Goal: Task Accomplishment & Management: Complete application form

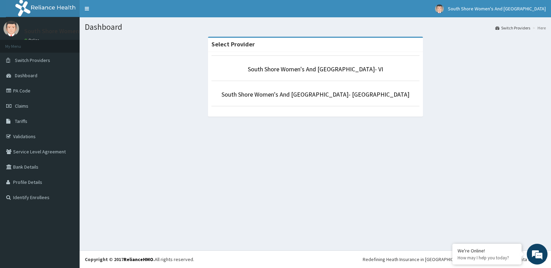
click at [324, 64] on li "South Shore Women's And Childrens Hospital- VI" at bounding box center [315, 68] width 208 height 26
click at [322, 67] on link "South Shore Women's And Childrens Hospital- VI" at bounding box center [315, 69] width 135 height 8
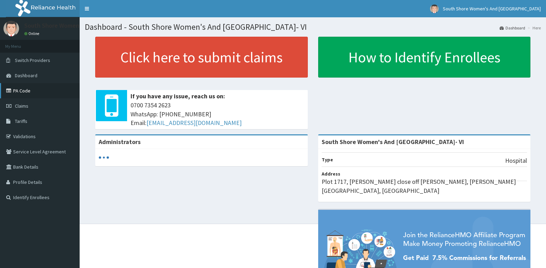
click at [29, 92] on link "PA Code" at bounding box center [40, 90] width 80 height 15
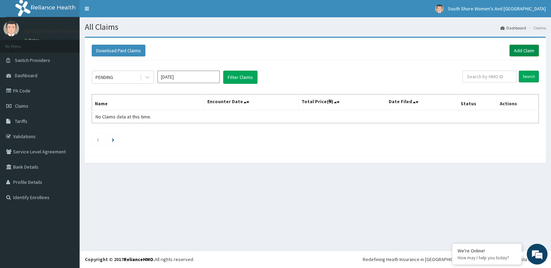
click at [520, 50] on link "Add Claim" at bounding box center [523, 51] width 29 height 12
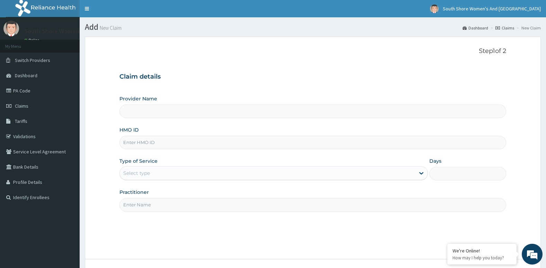
click at [142, 148] on input "HMO ID" at bounding box center [312, 142] width 387 height 13
paste input "ZCT/10003/A"
type input "ZCT/10003/A"
type input "South Shore Women's And [GEOGRAPHIC_DATA]- VI"
type input "ZCT/10003/A"
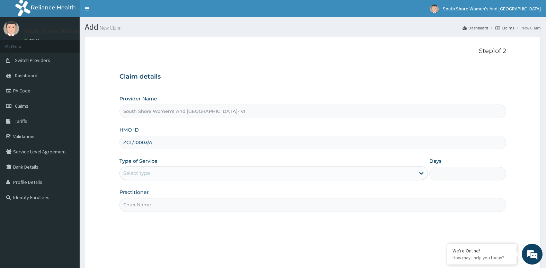
click at [154, 171] on div "Select type" at bounding box center [267, 172] width 295 height 11
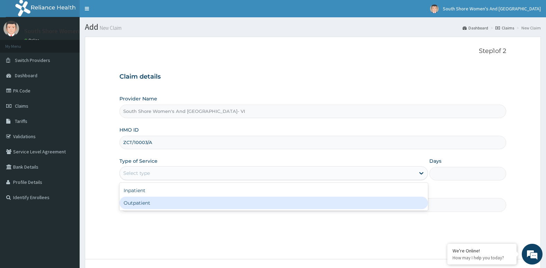
click at [157, 203] on div "Outpatient" at bounding box center [273, 203] width 308 height 12
type input "1"
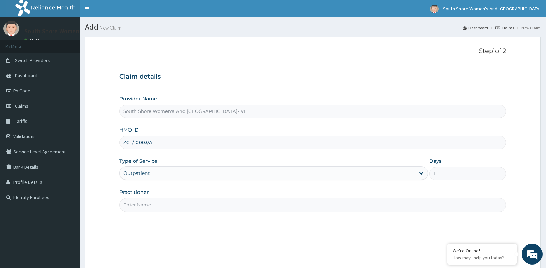
click at [162, 203] on input "Practitioner" at bounding box center [312, 204] width 387 height 13
type input "r"
type input "Dr"
click at [207, 236] on div "Step 1 of 2 Claim details Provider Name South Shore Women's And Childrens Hospi…" at bounding box center [312, 147] width 387 height 201
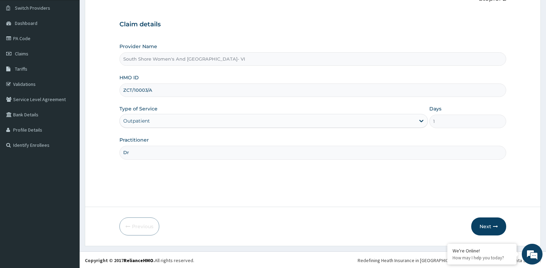
scroll to position [53, 0]
click at [492, 225] on button "Next" at bounding box center [488, 225] width 35 height 18
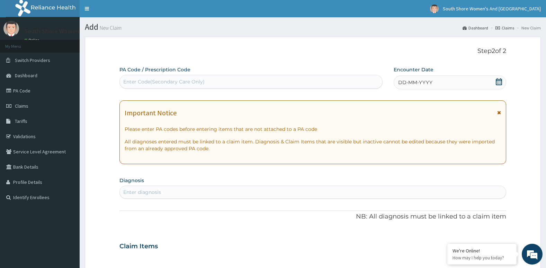
scroll to position [0, 0]
click at [176, 81] on div "Enter Code(Secondary Care Only)" at bounding box center [163, 81] width 81 height 7
paste input "PA/33B847"
type input "PA/33B847"
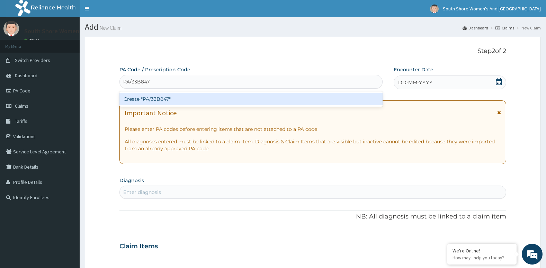
click at [167, 97] on div "Create "PA/33B847"" at bounding box center [250, 99] width 263 height 12
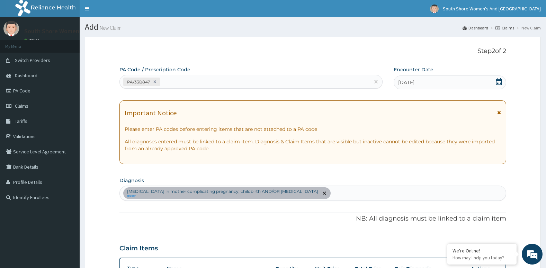
scroll to position [154, 0]
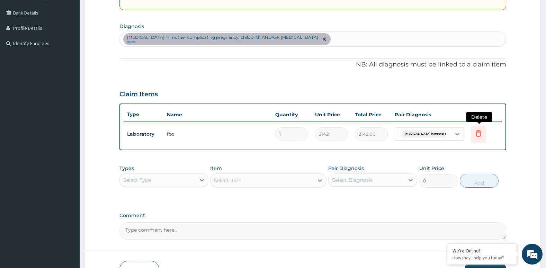
click at [477, 133] on icon at bounding box center [478, 133] width 8 height 8
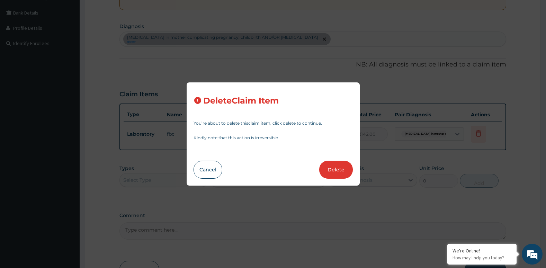
drag, startPoint x: 340, startPoint y: 170, endPoint x: 203, endPoint y: 177, distance: 136.5
click at [203, 177] on div "Cancel Delete" at bounding box center [272, 170] width 159 height 18
click at [201, 171] on button "Cancel" at bounding box center [207, 170] width 29 height 18
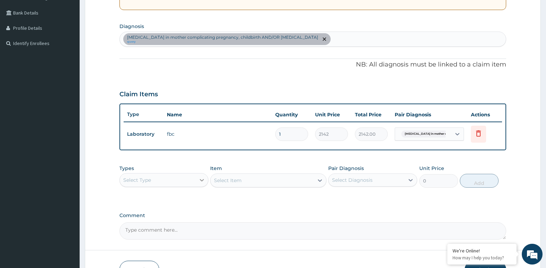
click at [198, 180] on icon at bounding box center [201, 179] width 7 height 7
click at [149, 223] on div "Laboratory" at bounding box center [163, 223] width 89 height 12
click at [293, 182] on div "Select Item" at bounding box center [268, 180] width 116 height 14
click at [319, 181] on icon at bounding box center [319, 180] width 7 height 7
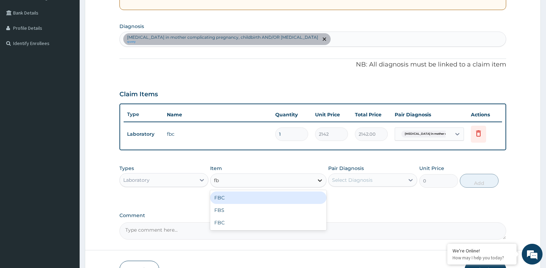
type input "fbc"
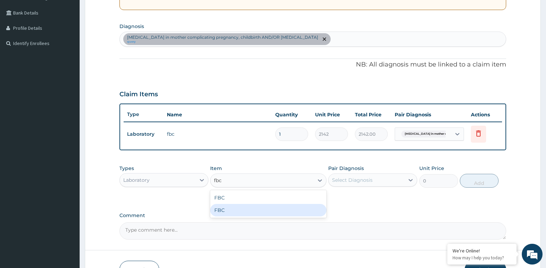
click at [248, 216] on div "FBC FBC" at bounding box center [268, 204] width 116 height 28
click at [253, 210] on div "FBC" at bounding box center [268, 210] width 116 height 12
type input "9500"
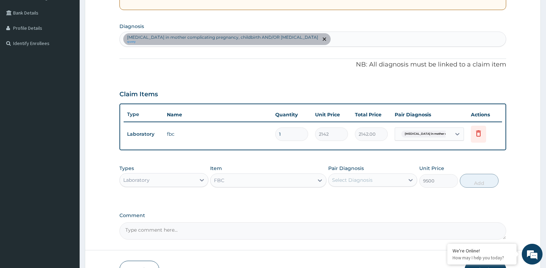
click at [384, 180] on div "Select Diagnosis" at bounding box center [366, 179] width 76 height 11
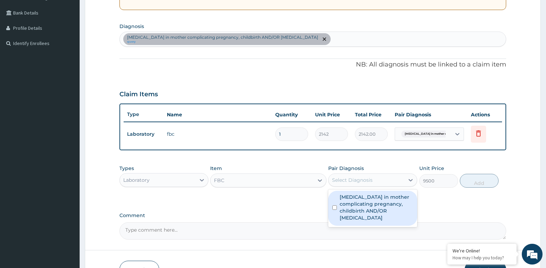
click at [373, 209] on label "[MEDICAL_DATA] in mother complicating pregnancy, childbirth AND/OR [MEDICAL_DAT…" at bounding box center [375, 207] width 73 height 28
checkbox input "true"
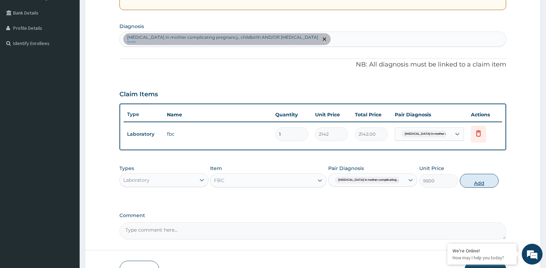
click at [482, 181] on button "Add" at bounding box center [478, 181] width 39 height 14
type input "0"
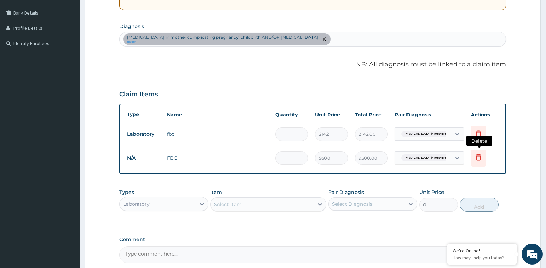
click at [475, 158] on icon at bounding box center [478, 157] width 8 height 8
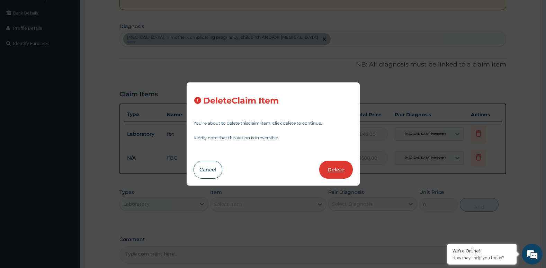
click at [333, 172] on button "Delete" at bounding box center [336, 170] width 34 height 18
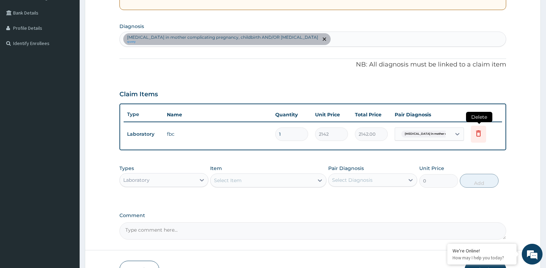
click at [474, 139] on icon at bounding box center [478, 134] width 15 height 17
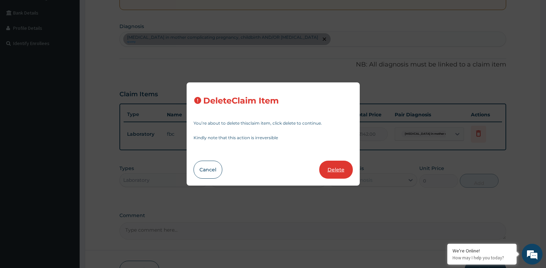
click at [334, 174] on button "Delete" at bounding box center [336, 170] width 34 height 18
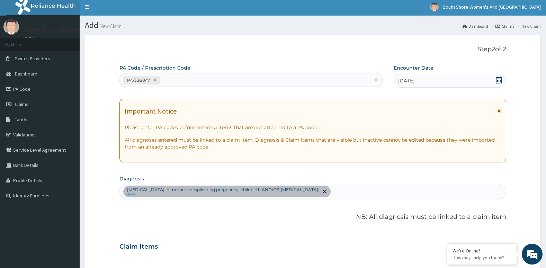
scroll to position [0, 0]
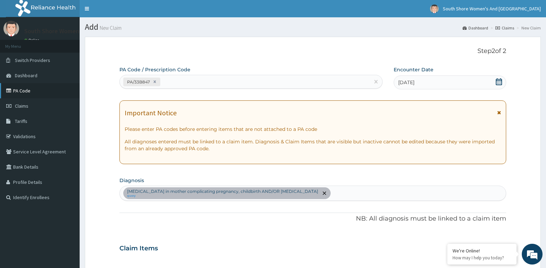
click at [33, 89] on link "PA Code" at bounding box center [40, 90] width 80 height 15
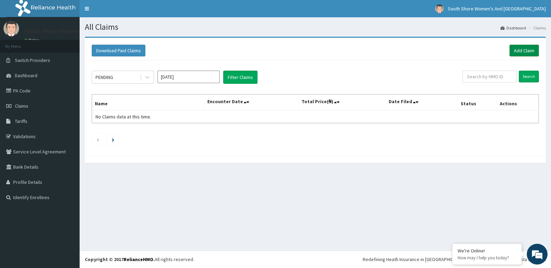
click at [520, 49] on link "Add Claim" at bounding box center [523, 51] width 29 height 12
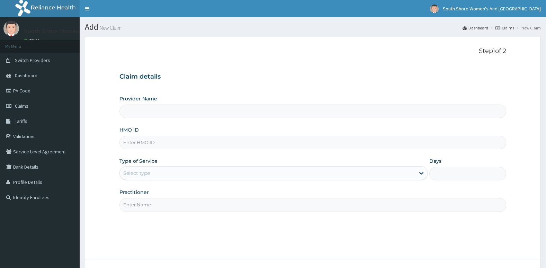
click at [144, 142] on input "HMO ID" at bounding box center [312, 142] width 387 height 13
paste input "ZCT/10003/A"
type input "ZCT/10003/A"
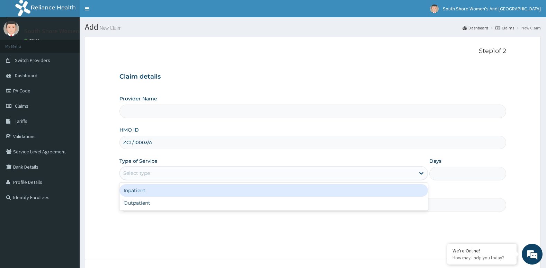
type input "South Shore Women's And [GEOGRAPHIC_DATA]- VI"
click at [140, 173] on div "Select type" at bounding box center [136, 173] width 27 height 7
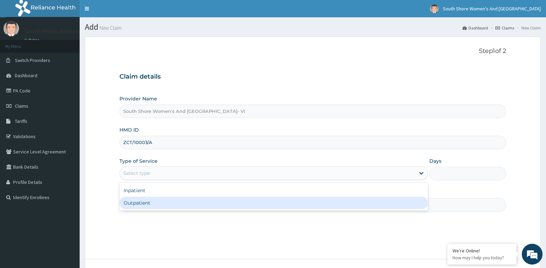
click at [141, 204] on div "Outpatient" at bounding box center [273, 203] width 308 height 12
type input "1"
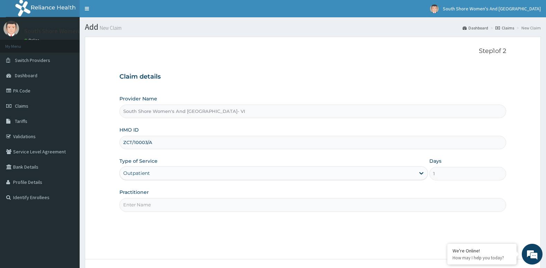
click at [144, 203] on input "Practitioner" at bounding box center [312, 204] width 387 height 13
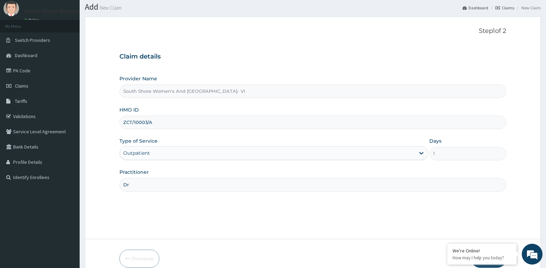
scroll to position [53, 0]
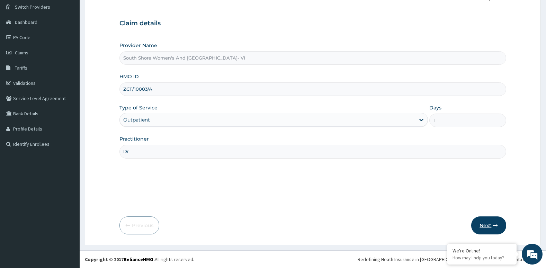
type input "Dr"
click at [491, 225] on button "Next" at bounding box center [488, 225] width 35 height 18
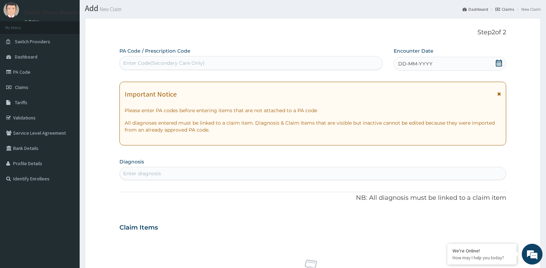
scroll to position [0, 0]
click at [193, 66] on div "Enter Code(Secondary Care Only)" at bounding box center [163, 63] width 81 height 7
paste input "PA/33B847"
type input "PA/33B847"
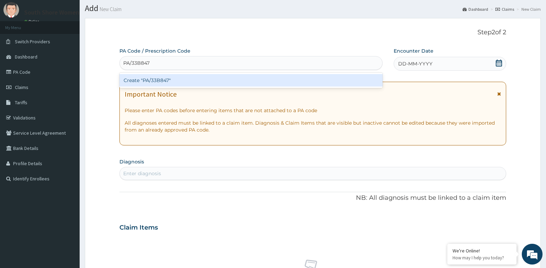
click at [167, 78] on div "Create "PA/33B847"" at bounding box center [250, 80] width 263 height 12
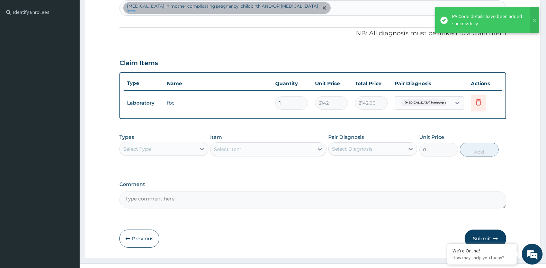
scroll to position [198, 0]
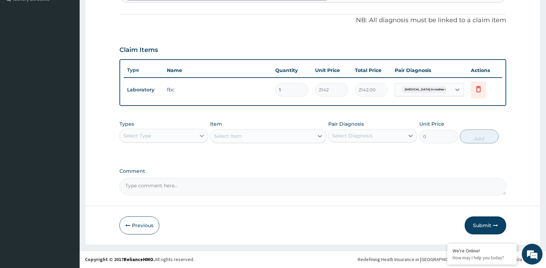
click at [200, 136] on icon at bounding box center [201, 135] width 7 height 7
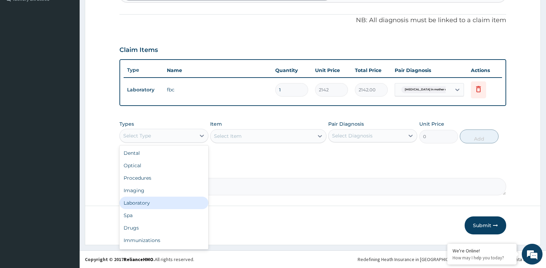
click at [146, 203] on div "Laboratory" at bounding box center [163, 203] width 89 height 12
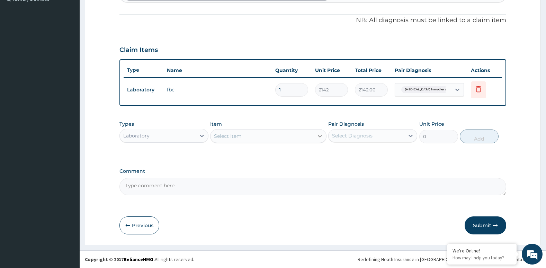
click at [318, 138] on icon at bounding box center [319, 136] width 7 height 7
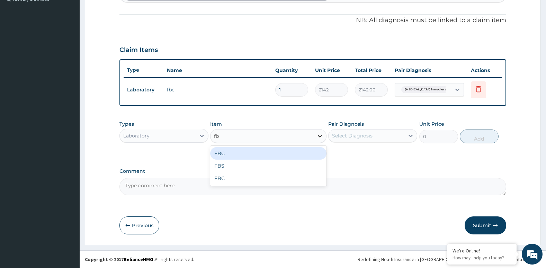
type input "fbc"
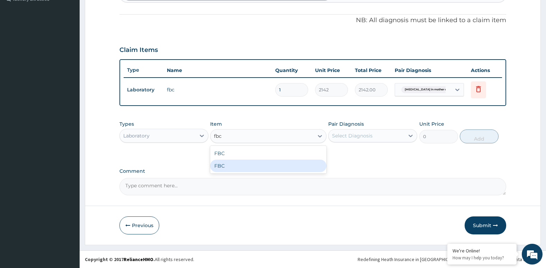
click at [222, 165] on div "FBC" at bounding box center [268, 166] width 116 height 12
type input "9500"
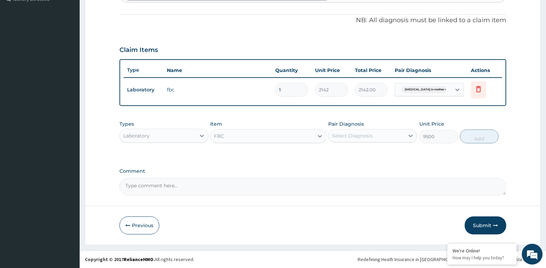
click at [401, 137] on div "Select Diagnosis" at bounding box center [366, 135] width 76 height 11
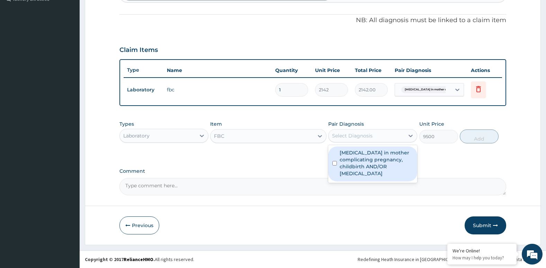
click at [362, 167] on label "[MEDICAL_DATA] in mother complicating pregnancy, childbirth AND/OR [MEDICAL_DAT…" at bounding box center [375, 163] width 73 height 28
checkbox input "true"
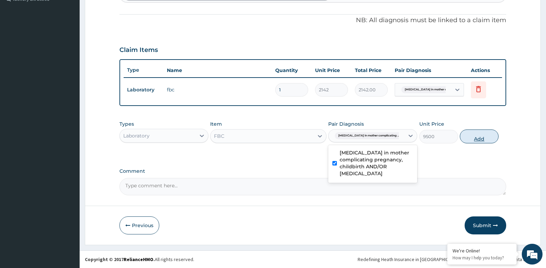
click at [486, 135] on button "Add" at bounding box center [478, 136] width 39 height 14
type input "0"
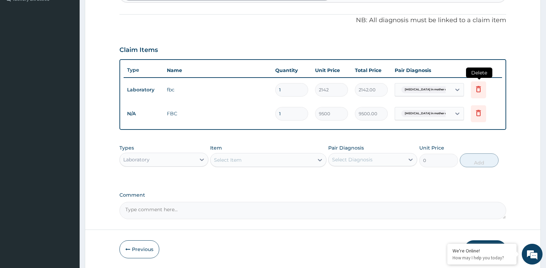
click at [476, 91] on icon at bounding box center [478, 89] width 8 height 8
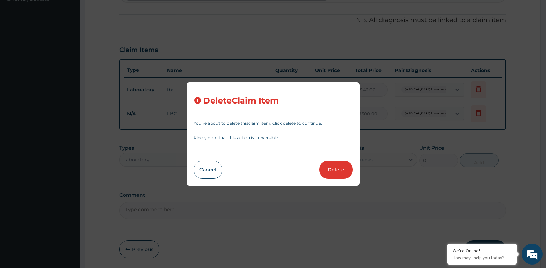
click at [333, 170] on button "Delete" at bounding box center [336, 170] width 34 height 18
type input "9500"
type input "9500.00"
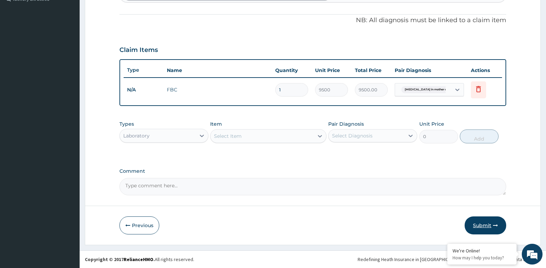
click at [474, 222] on button "Submit" at bounding box center [485, 225] width 42 height 18
